Goal: Information Seeking & Learning: Learn about a topic

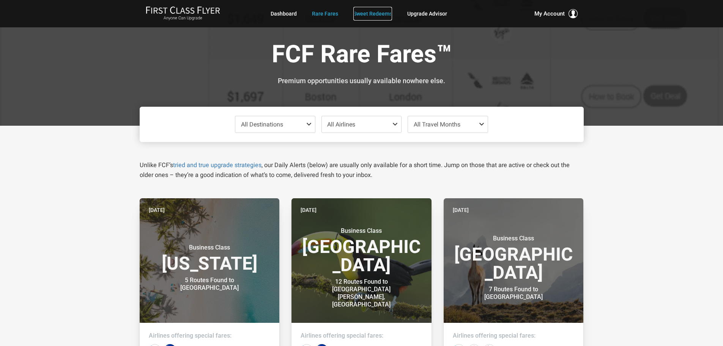
click at [356, 14] on link "Sweet Redeems" at bounding box center [372, 14] width 39 height 14
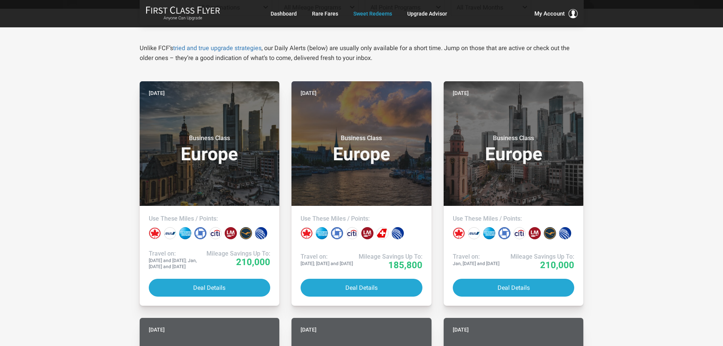
scroll to position [152, 0]
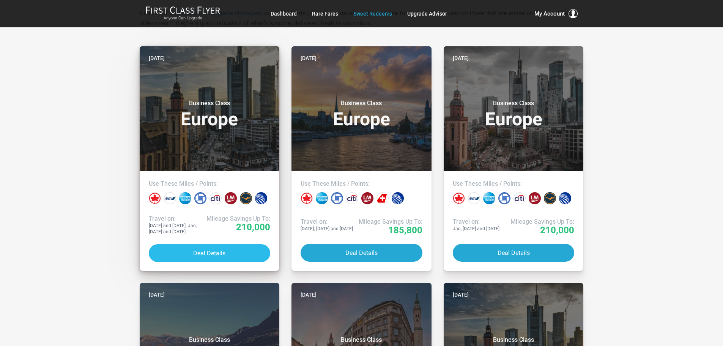
click at [192, 253] on button "Deal Details" at bounding box center [210, 253] width 122 height 18
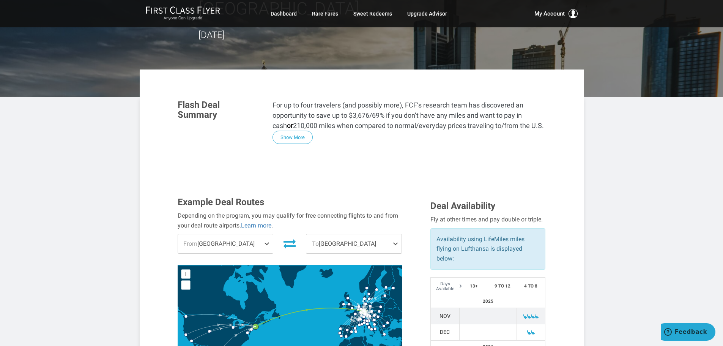
scroll to position [114, 0]
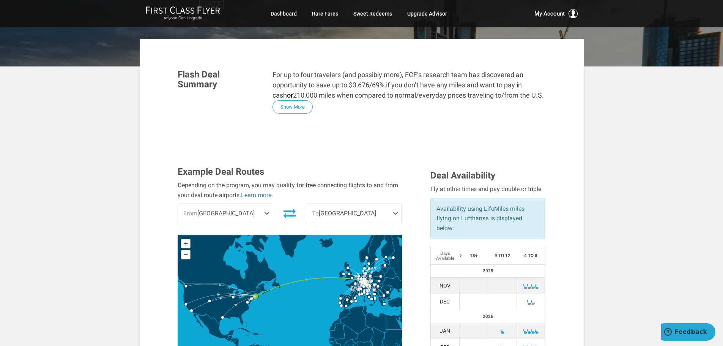
click at [267, 204] on span at bounding box center [268, 213] width 9 height 19
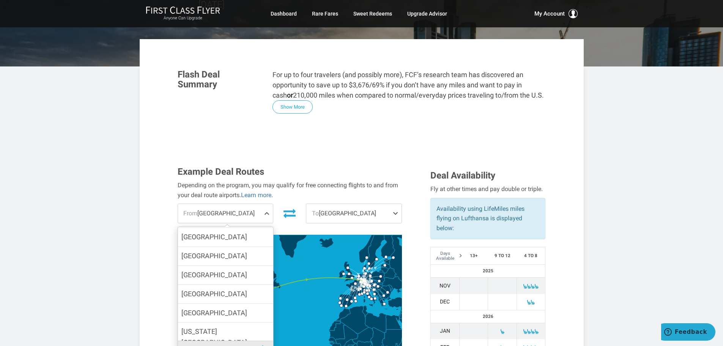
scroll to position [87, 0]
click at [219, 325] on span "[US_STATE][GEOGRAPHIC_DATA]" at bounding box center [225, 336] width 88 height 22
click at [0, 0] on input "[US_STATE][GEOGRAPHIC_DATA]" at bounding box center [0, 0] width 0 height 0
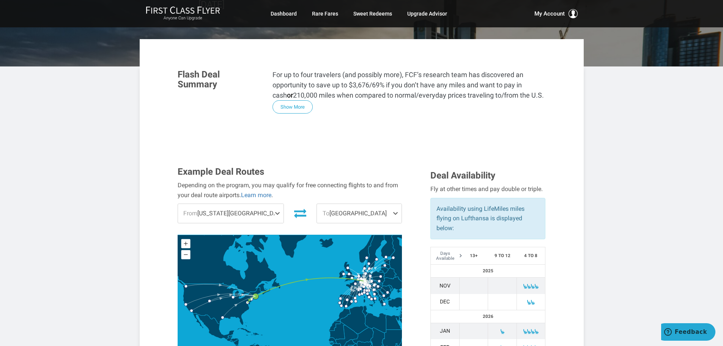
click at [395, 204] on span at bounding box center [396, 213] width 9 height 19
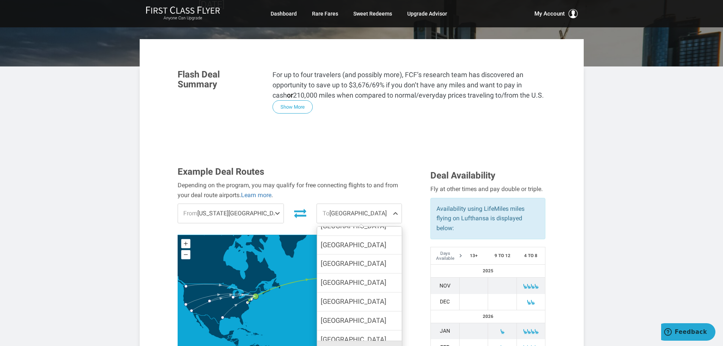
scroll to position [910, 0]
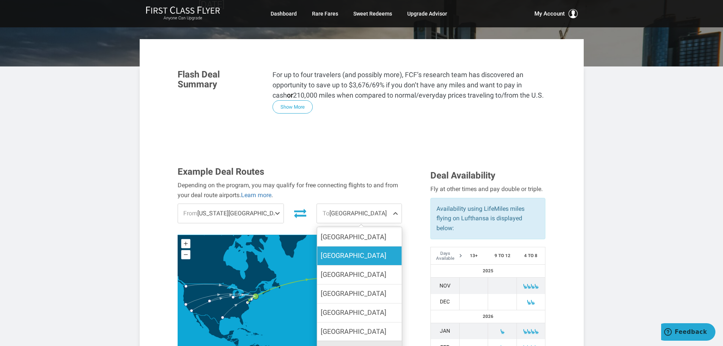
click at [338, 250] on span "[GEOGRAPHIC_DATA]" at bounding box center [354, 255] width 66 height 11
click at [0, 0] on input "[GEOGRAPHIC_DATA]" at bounding box center [0, 0] width 0 height 0
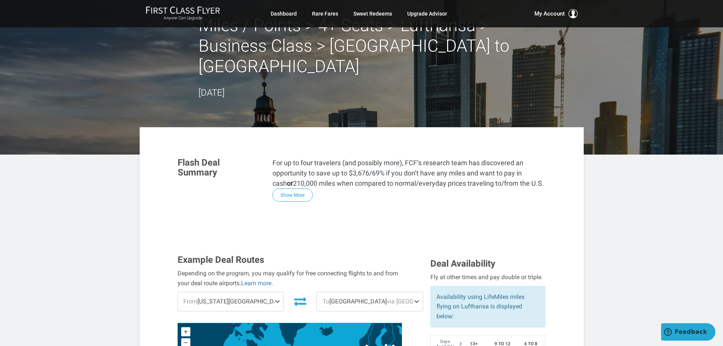
scroll to position [0, 0]
